Goal: Task Accomplishment & Management: Use online tool/utility

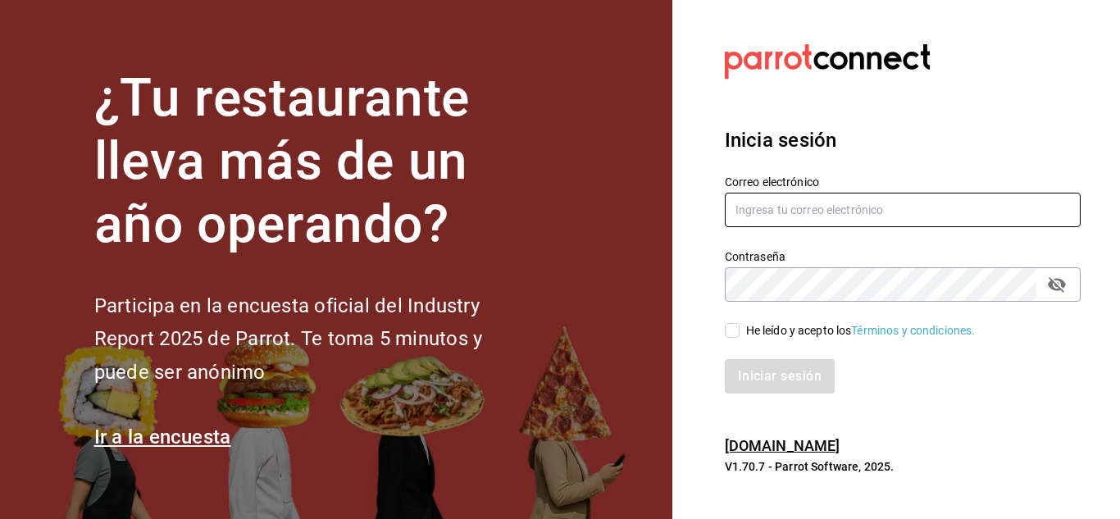
type input "[EMAIL_ADDRESS][PERSON_NAME][DOMAIN_NAME]"
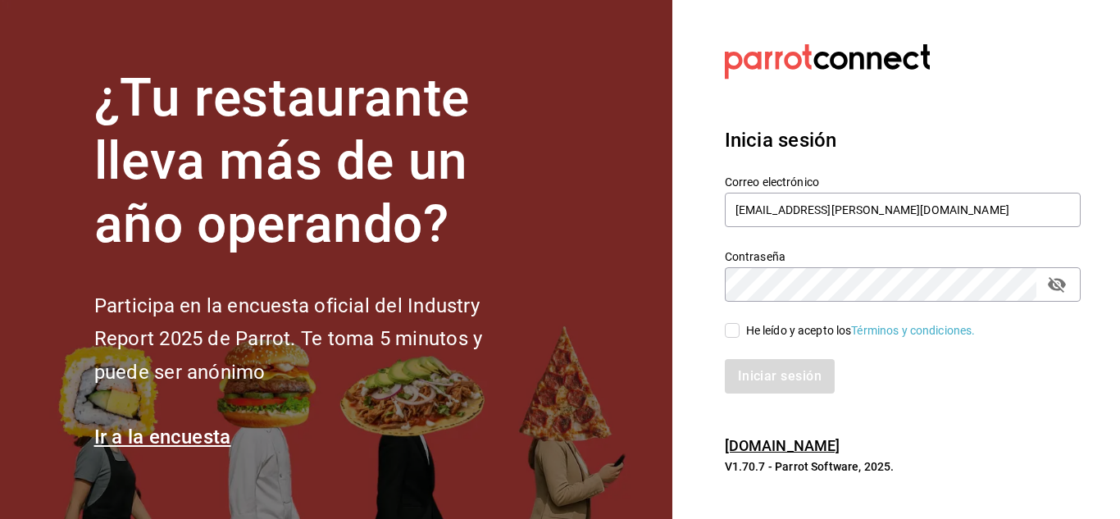
drag, startPoint x: 738, startPoint y: 332, endPoint x: 789, endPoint y: 357, distance: 56.5
click at [738, 332] on input "He leído y acepto los Términos y condiciones." at bounding box center [732, 330] width 15 height 15
checkbox input "true"
click at [794, 375] on button "Iniciar sesión" at bounding box center [780, 376] width 111 height 34
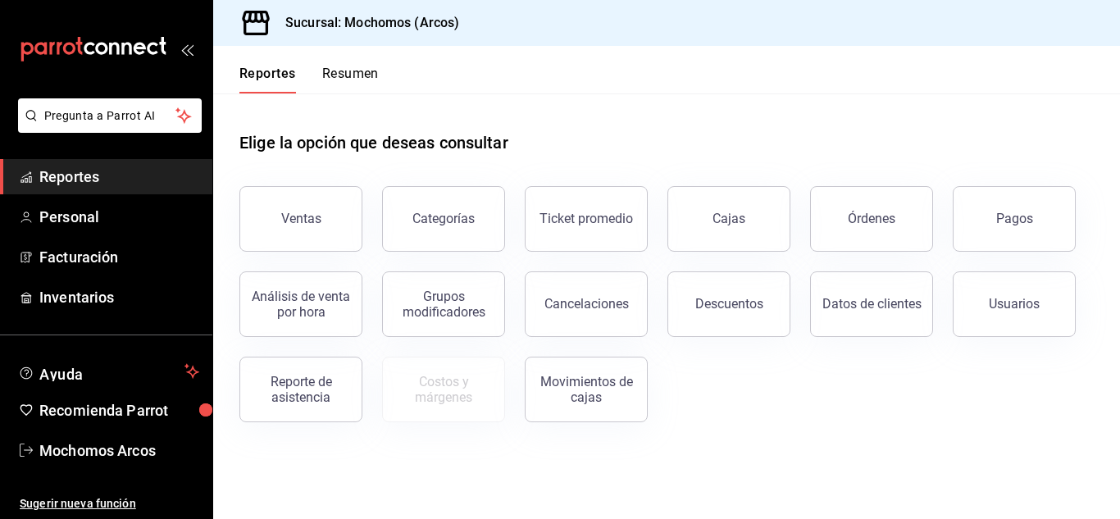
click at [1026, 252] on div "Usuarios" at bounding box center [1004, 294] width 143 height 85
click at [976, 227] on button "Pagos" at bounding box center [1013, 219] width 123 height 66
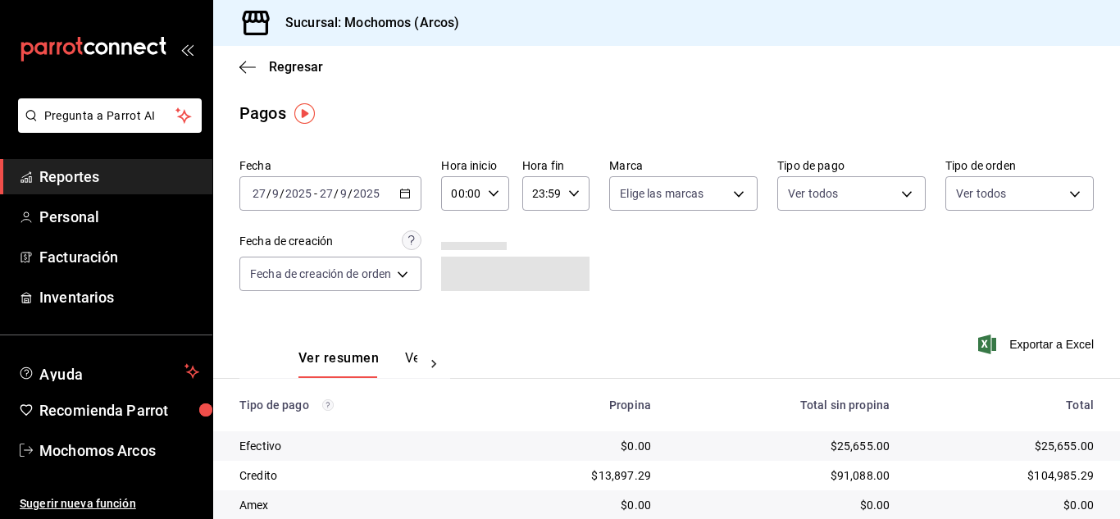
click at [500, 206] on div "00:00 Hora inicio" at bounding box center [474, 193] width 67 height 34
click at [466, 297] on button "10" at bounding box center [460, 300] width 26 height 33
type input "10:00"
click at [807, 257] on div at bounding box center [560, 259] width 1120 height 519
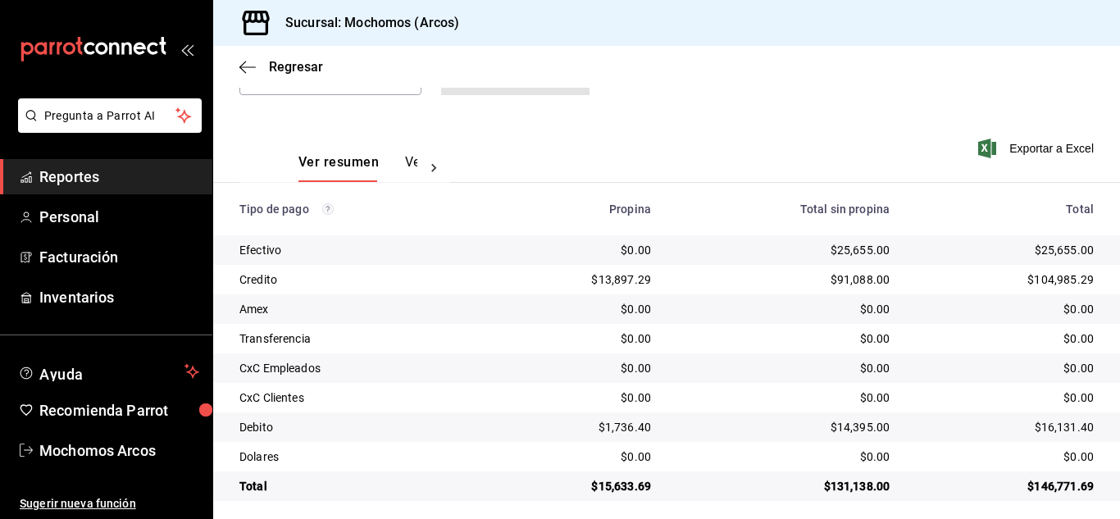
scroll to position [205, 0]
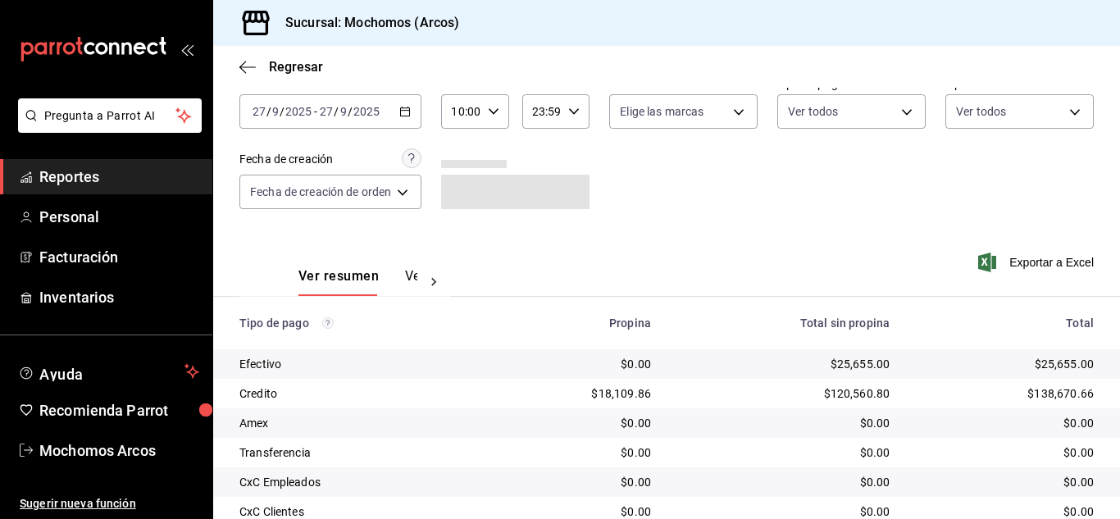
scroll to position [205, 0]
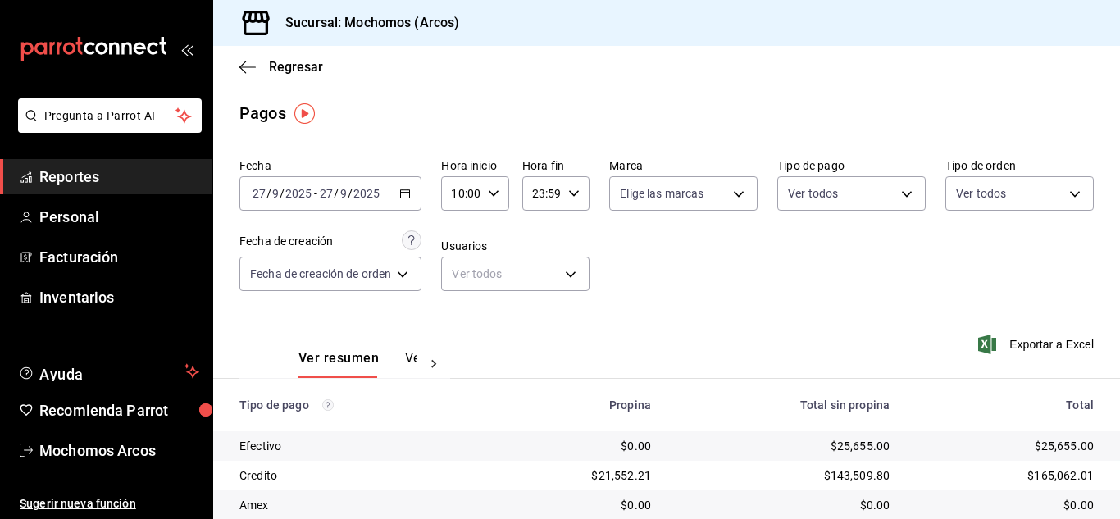
click at [470, 83] on div "Regresar" at bounding box center [666, 67] width 906 height 42
